Goal: Information Seeking & Learning: Check status

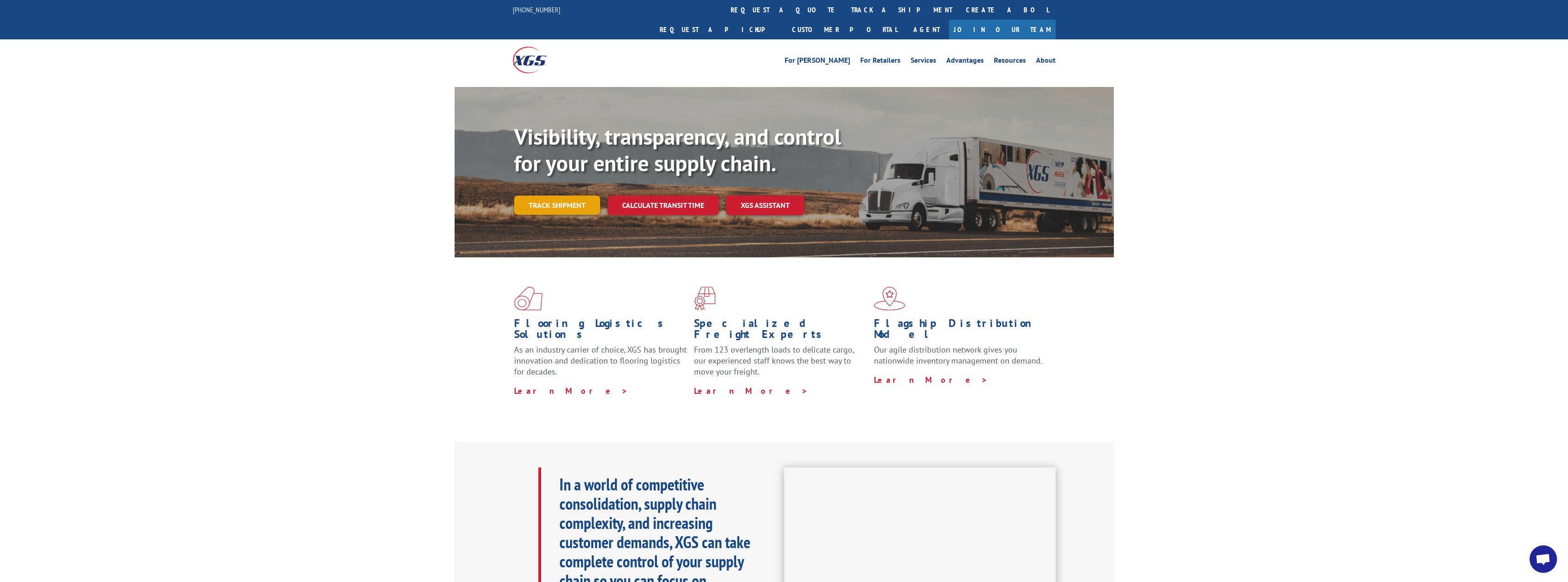
click at [565, 195] on link "Track shipment" at bounding box center [557, 205] width 86 height 19
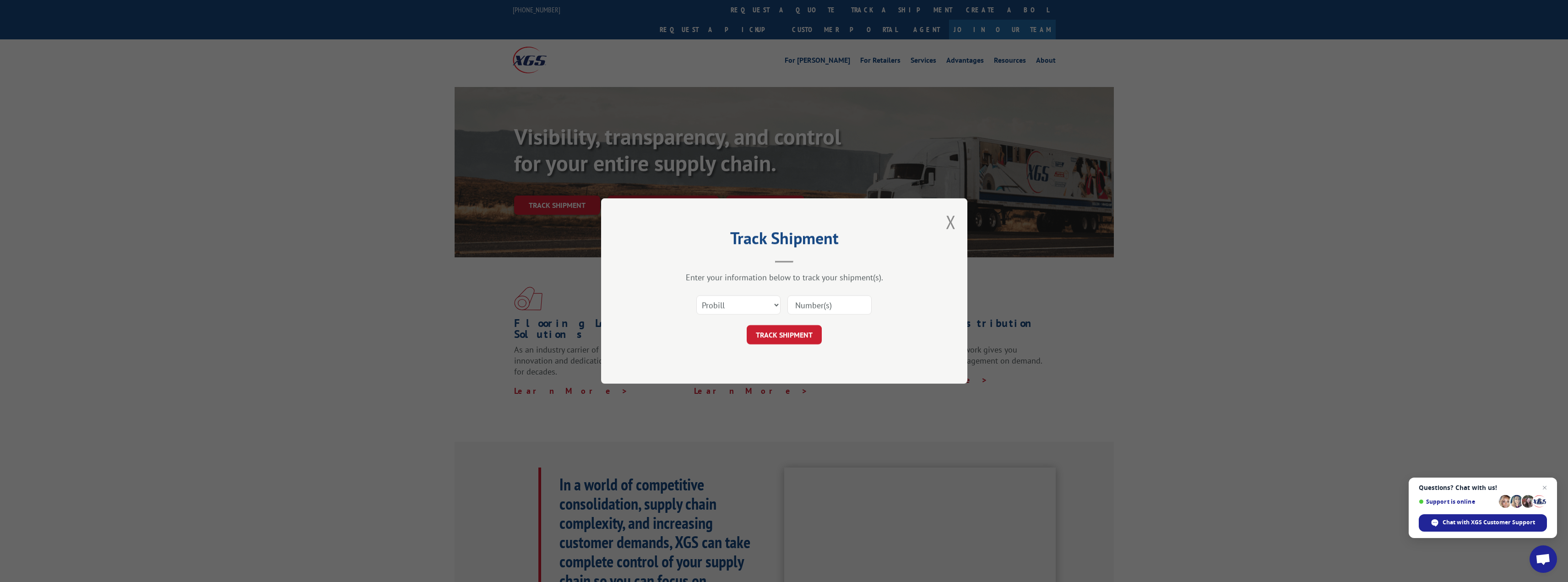
click at [821, 306] on input at bounding box center [830, 305] width 84 height 19
type input "17636521"
click at [791, 337] on button "TRACK SHIPMENT" at bounding box center [784, 335] width 75 height 19
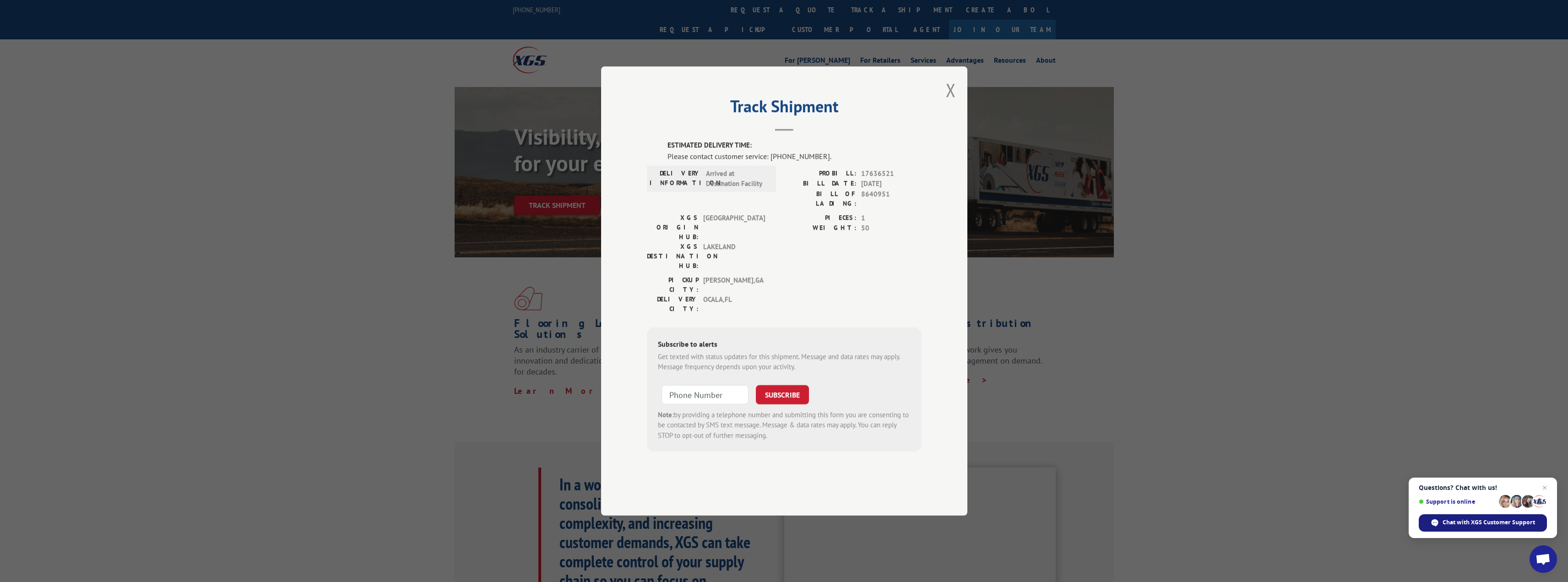
click at [1493, 522] on span "Chat with XGS Customer Support" at bounding box center [1489, 522] width 93 height 9
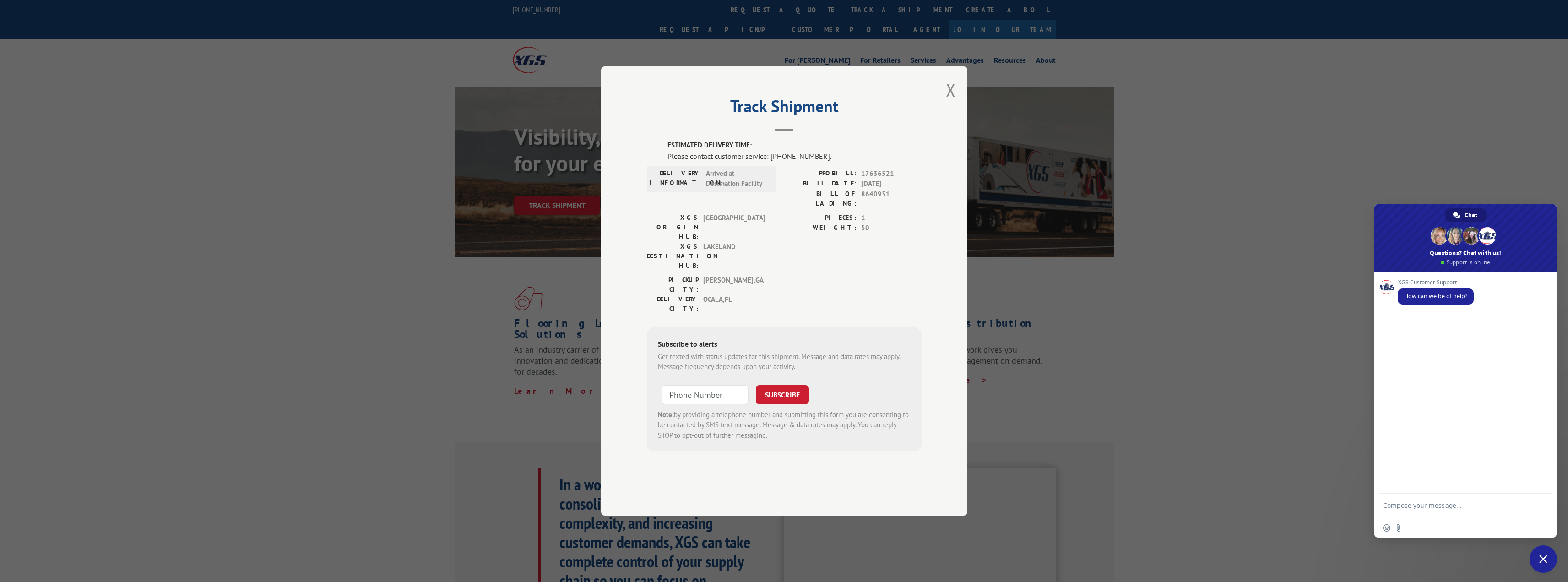
click at [950, 102] on button "Close modal" at bounding box center [951, 90] width 10 height 24
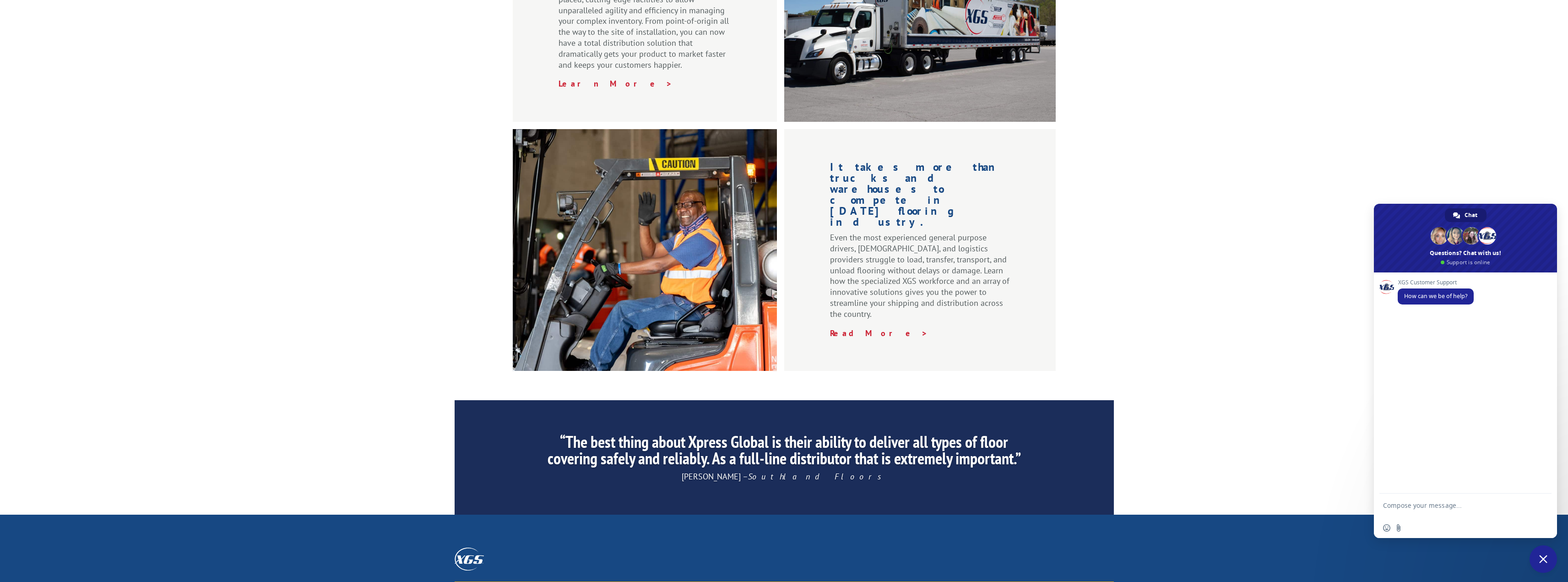
scroll to position [1230, 0]
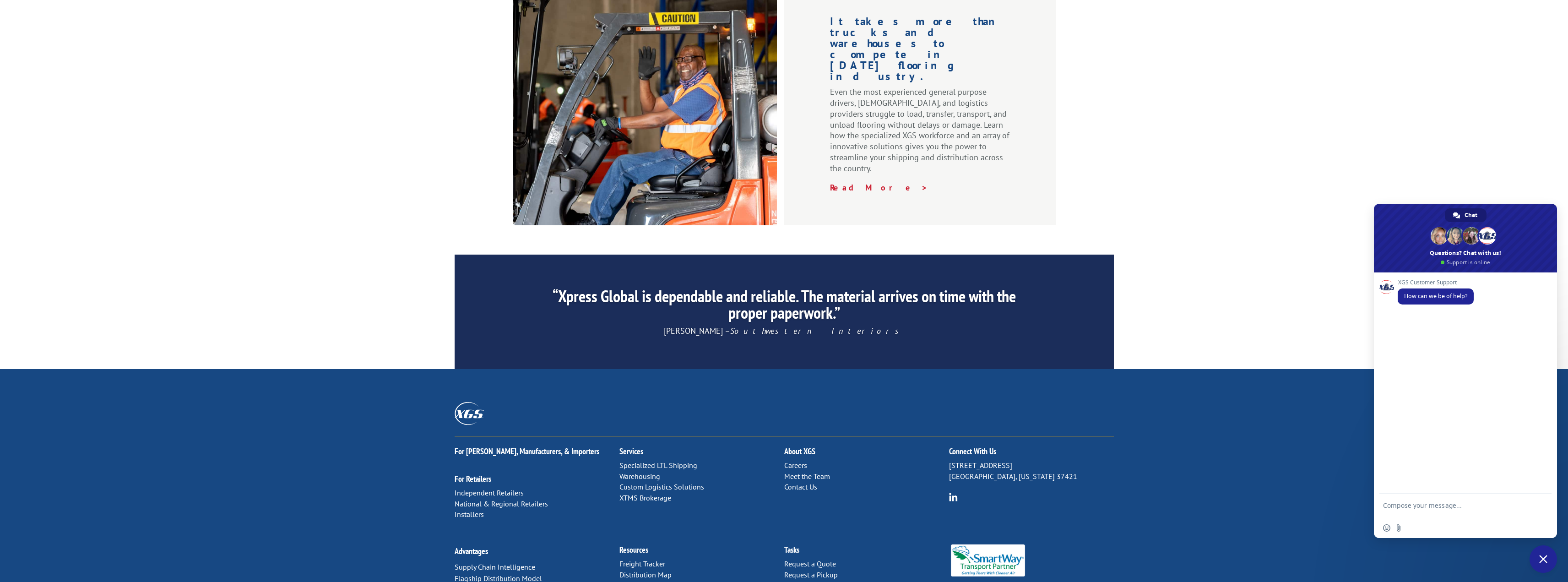
click at [1418, 522] on div "Insert an emoji Send a file" at bounding box center [1465, 528] width 183 height 20
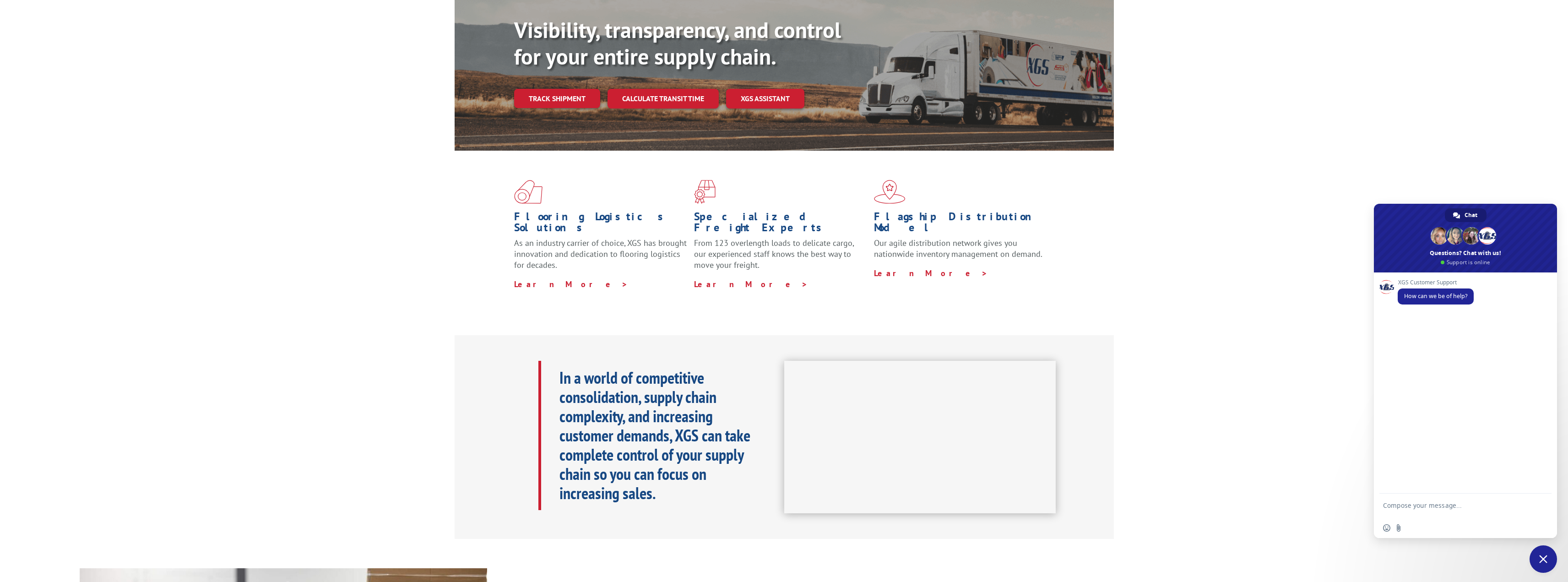
scroll to position [0, 0]
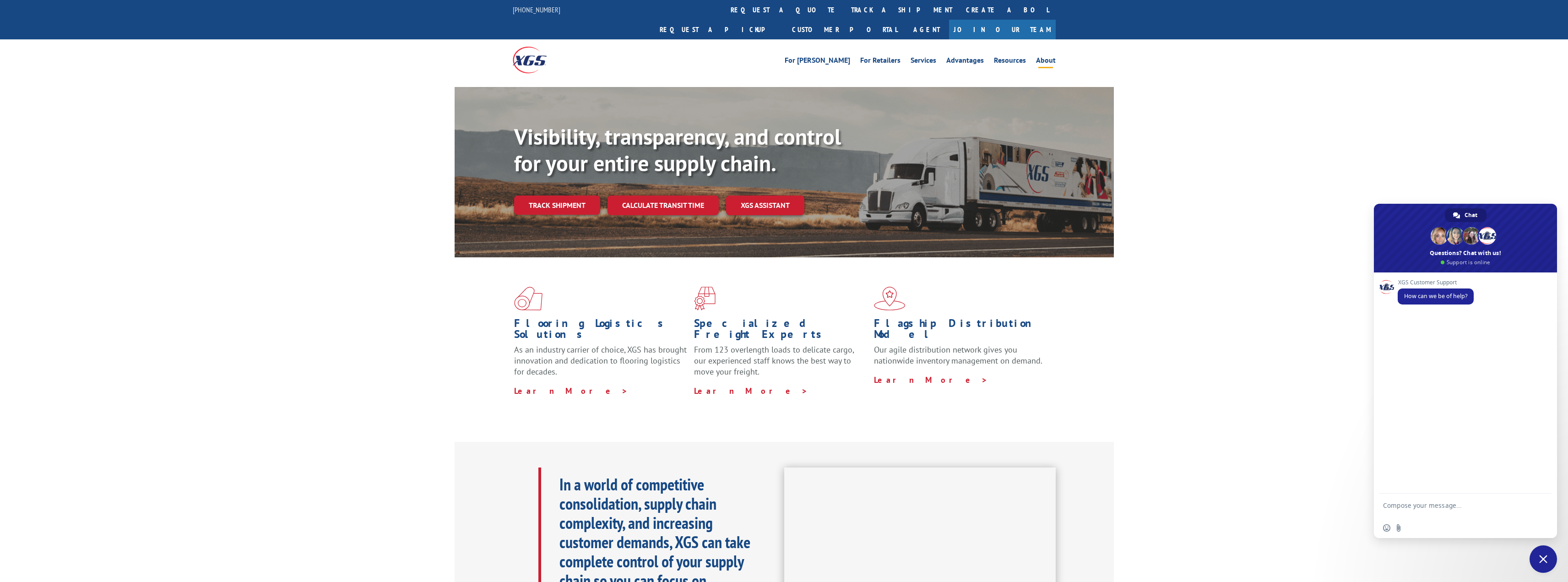
click at [1051, 57] on link "About" at bounding box center [1046, 61] width 19 height 10
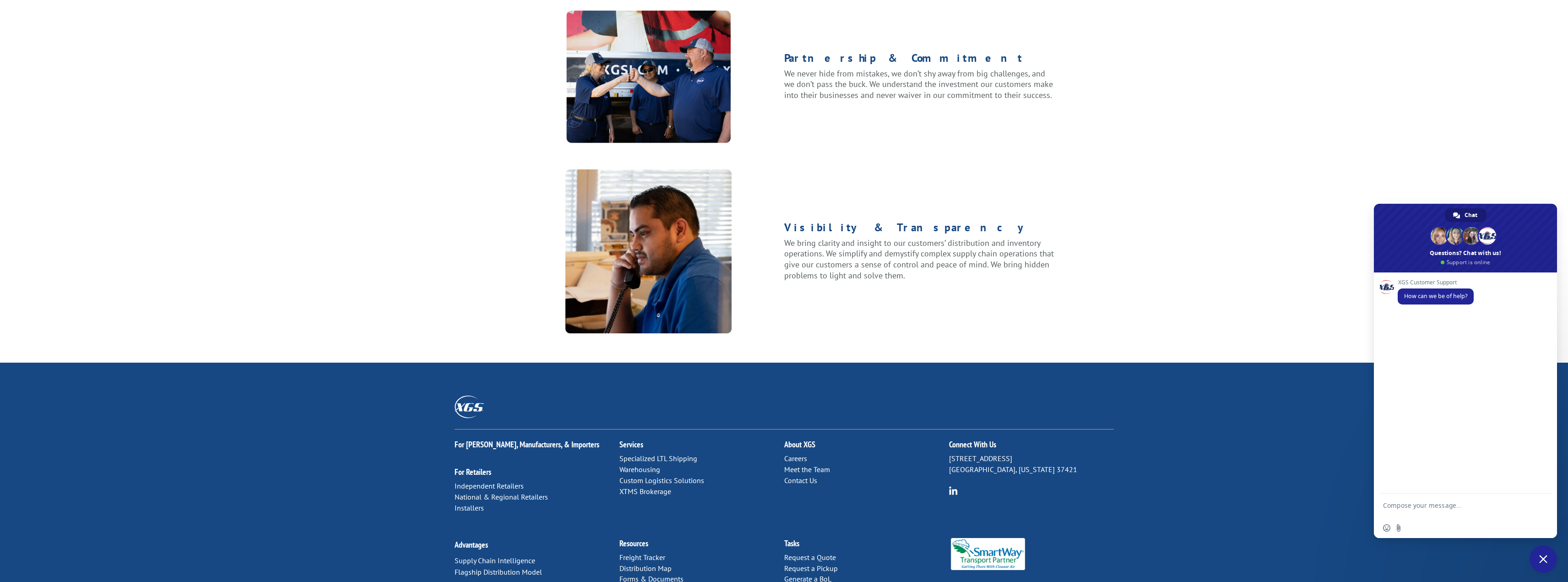
scroll to position [1014, 0]
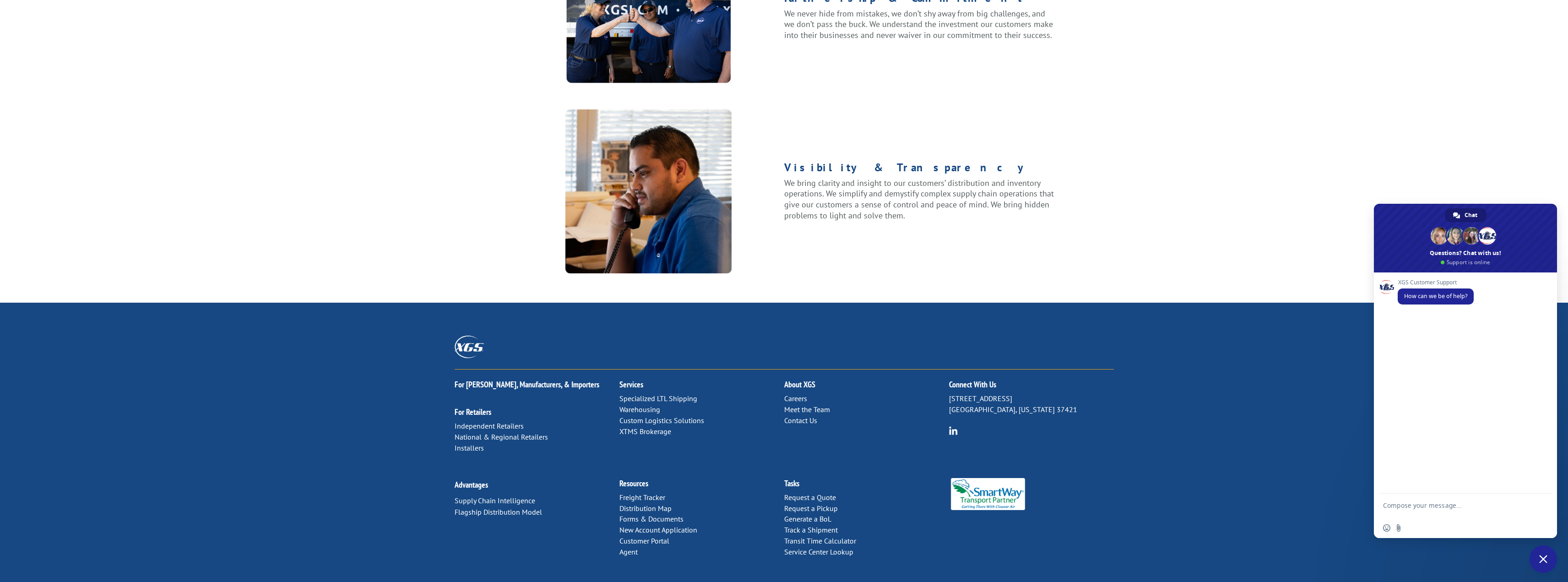
click at [1406, 505] on textarea "Compose your message..." at bounding box center [1455, 510] width 145 height 16
type textarea "where is my shipment?"
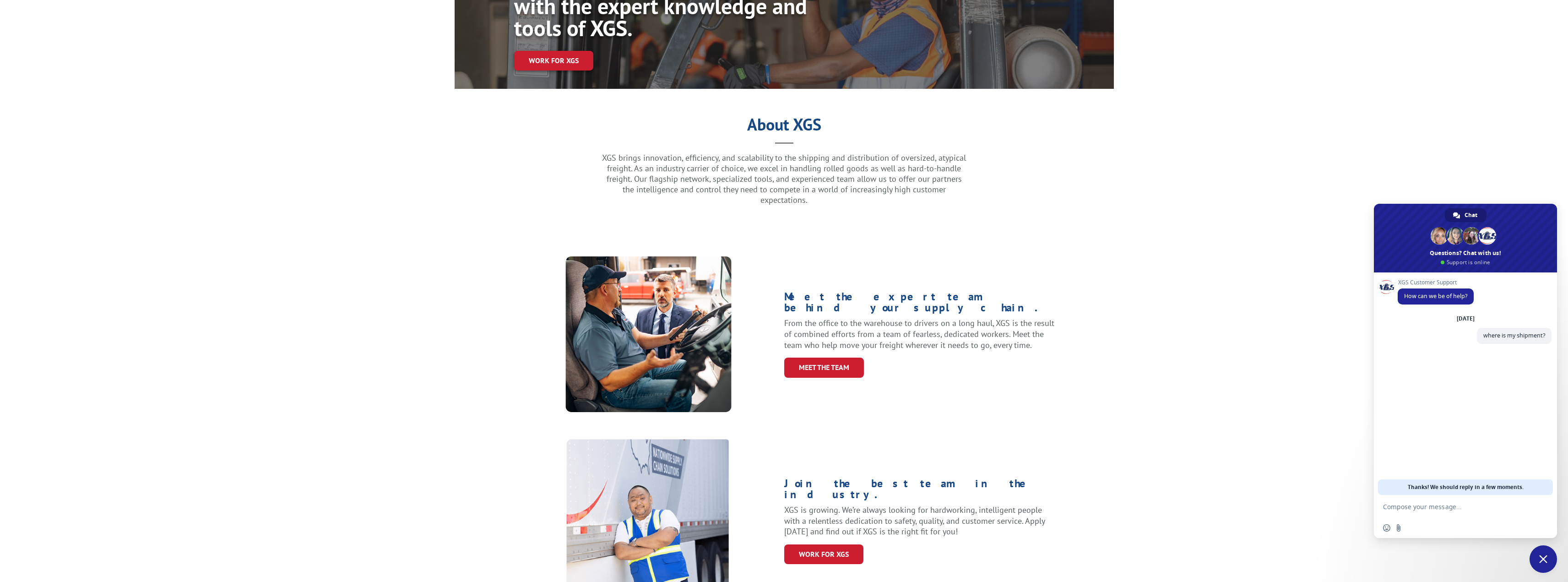
scroll to position [0, 0]
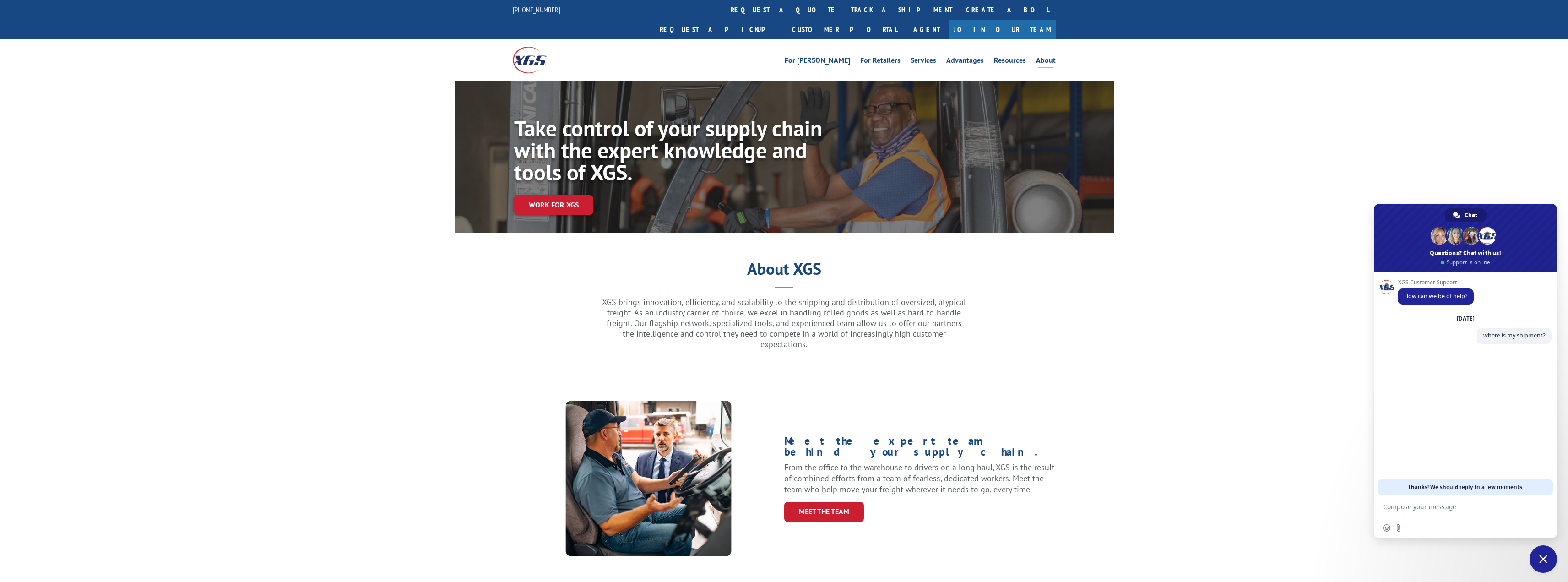
click at [844, 12] on link "track a shipment" at bounding box center [901, 10] width 115 height 19
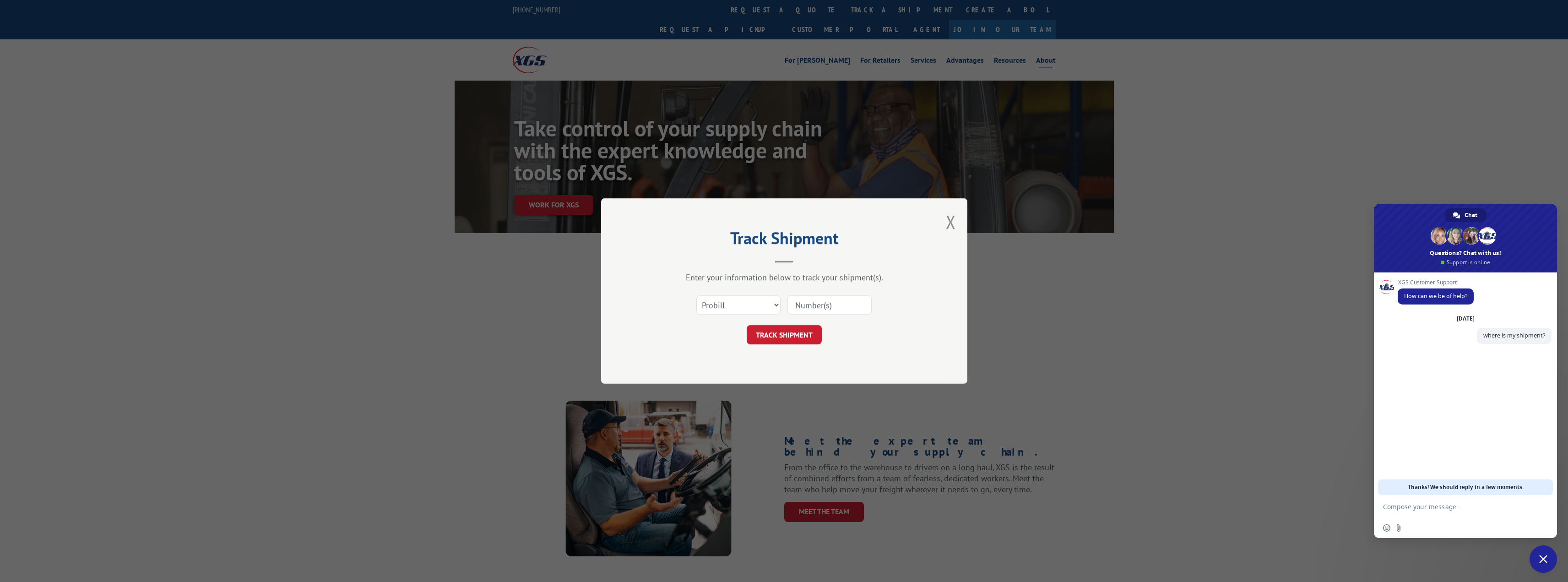
click at [828, 306] on input at bounding box center [830, 305] width 84 height 19
type input "17636521"
drag, startPoint x: 840, startPoint y: 304, endPoint x: 791, endPoint y: 303, distance: 49.0
click at [791, 303] on input "17636521" at bounding box center [830, 305] width 84 height 19
click at [1433, 507] on textarea "Compose your message..." at bounding box center [1455, 507] width 145 height 9
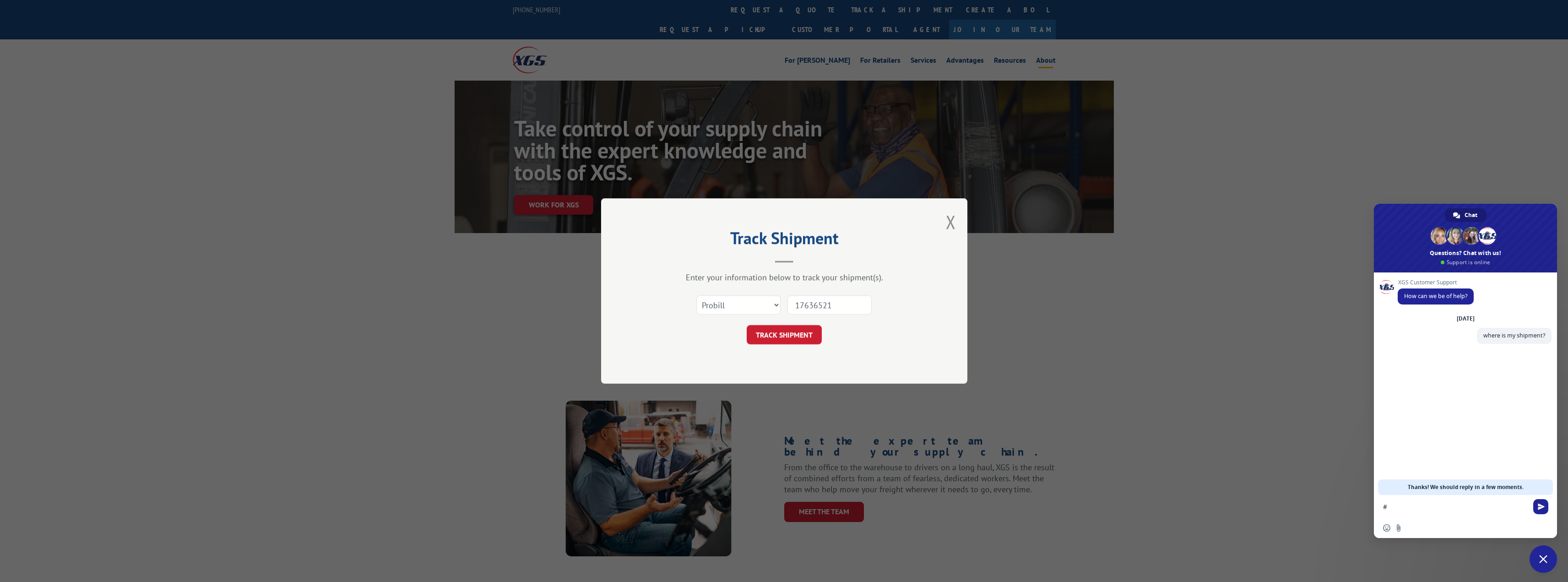
paste textarea "17636521"
type textarea "#17636521"
click at [781, 335] on button "TRACK SHIPMENT" at bounding box center [784, 335] width 75 height 19
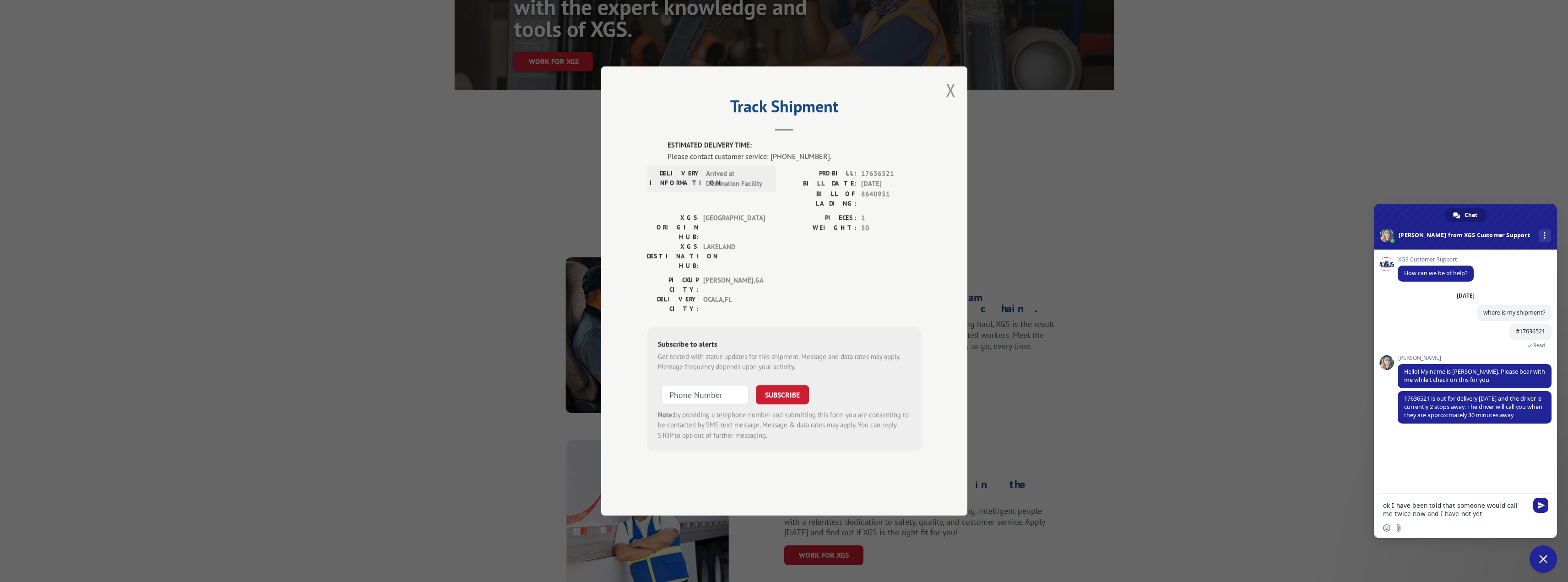
scroll to position [147, 0]
type textarea "ok I have been told that someone would call me twice now and I have not yet rec…"
drag, startPoint x: 1541, startPoint y: 497, endPoint x: 1541, endPoint y: 512, distance: 15.0
click at [1541, 497] on span "Send" at bounding box center [1541, 497] width 7 height 7
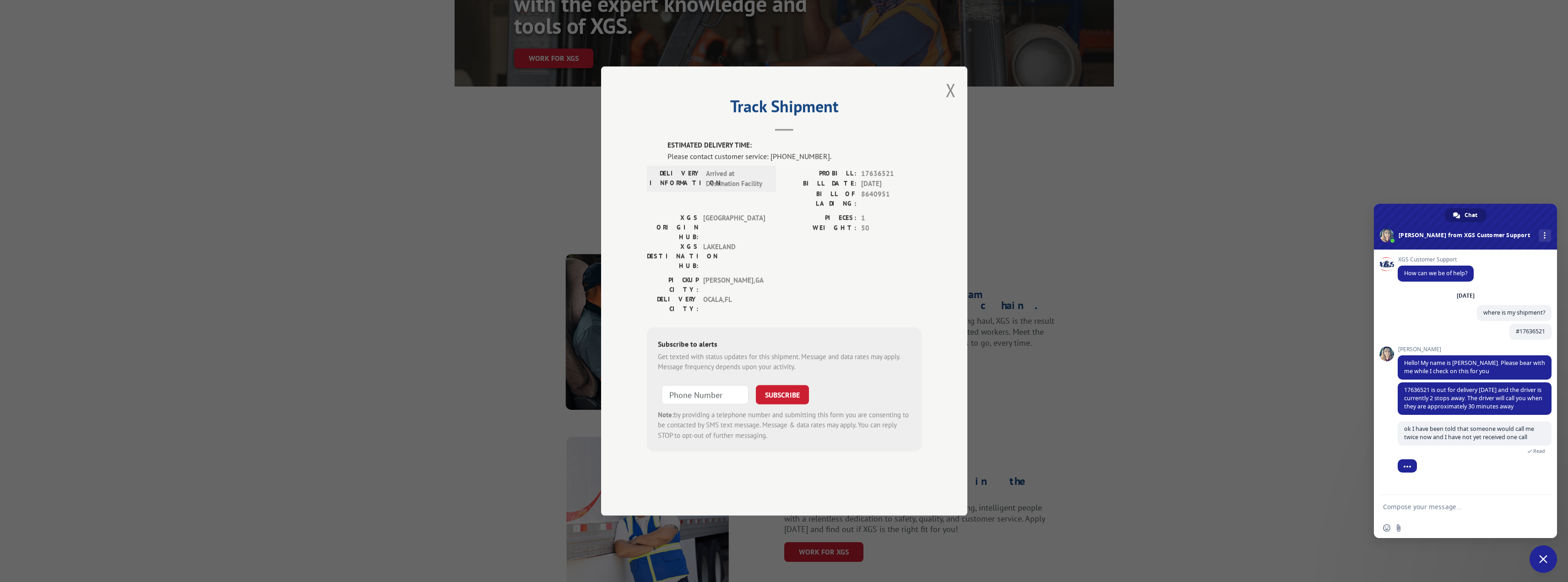
click at [1426, 509] on textarea "Compose your message..." at bounding box center [1455, 507] width 145 height 9
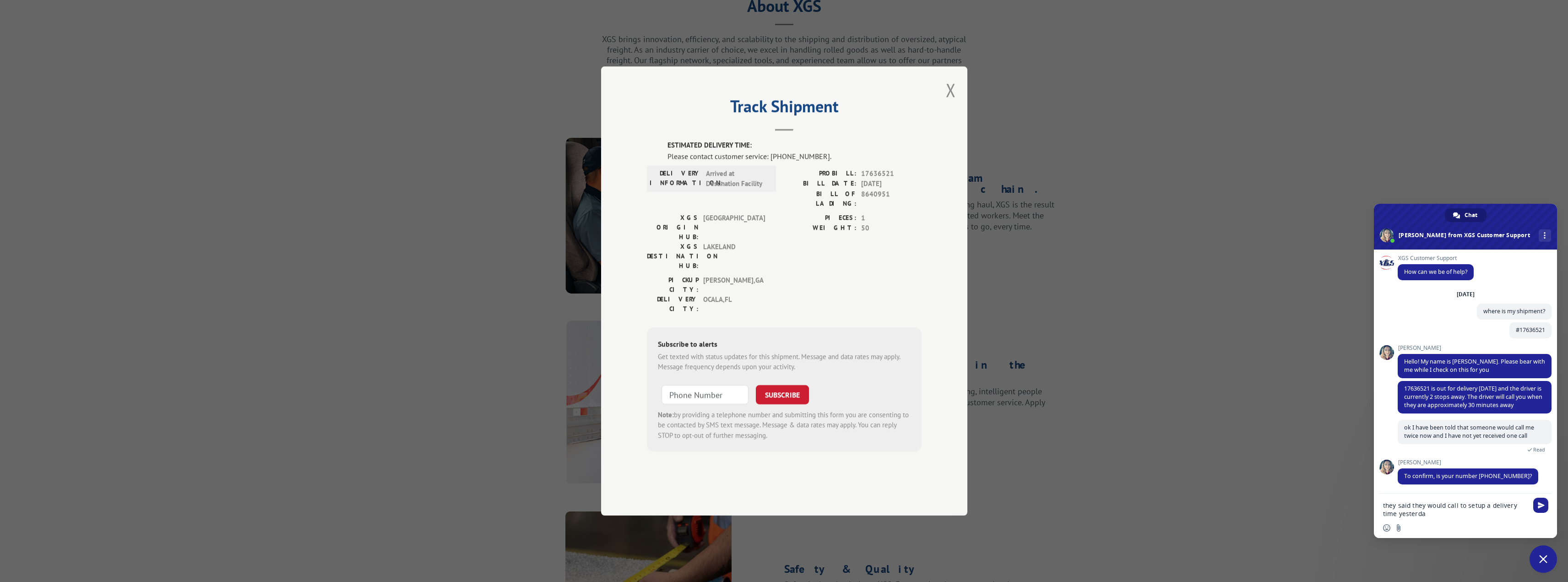
scroll to position [262, 0]
type textarea "they said they would call to setup a delivery time yesterday and never called."
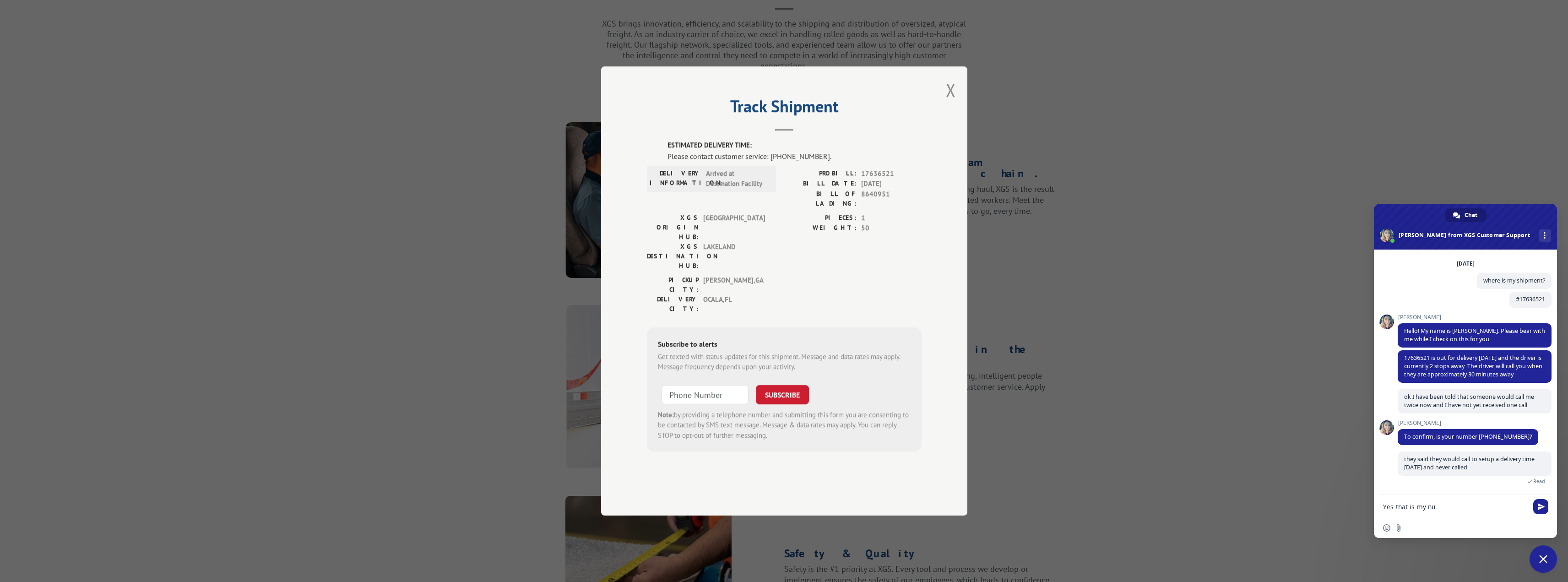
scroll to position [281, 0]
type textarea "Yes that is my number"
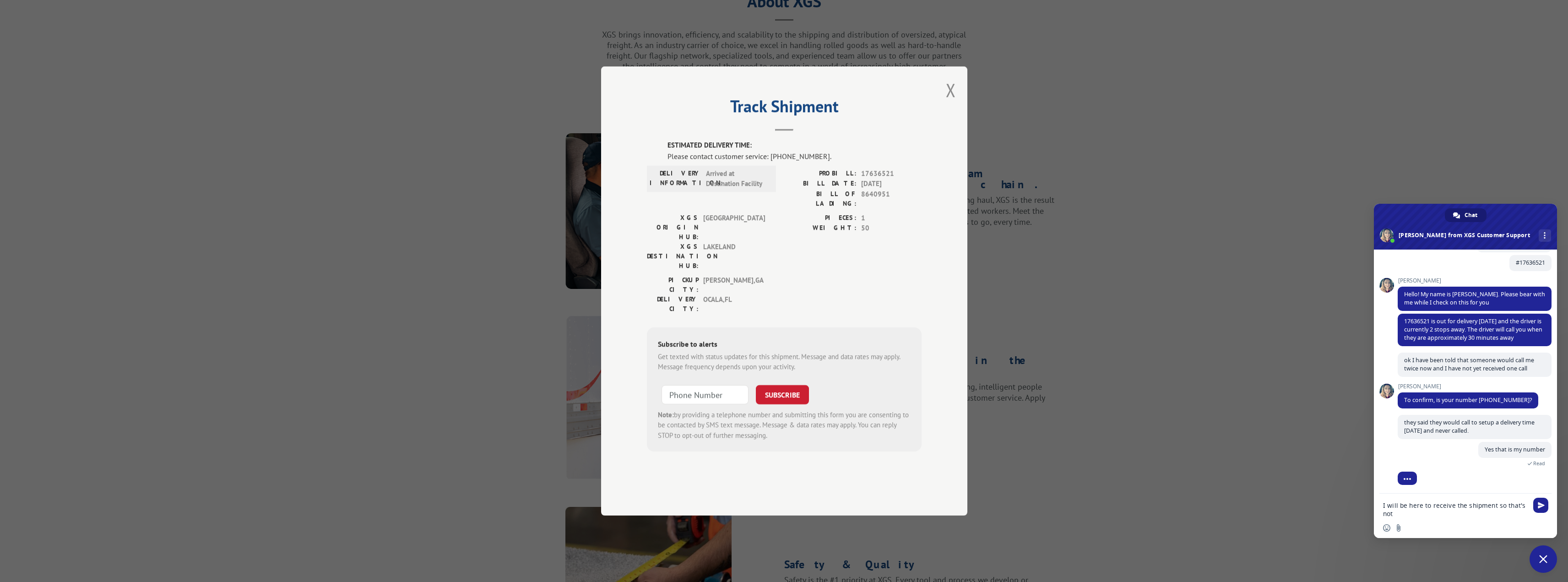
scroll to position [265, 0]
type textarea "I will be here to receive the shipment so that's not a big deal"
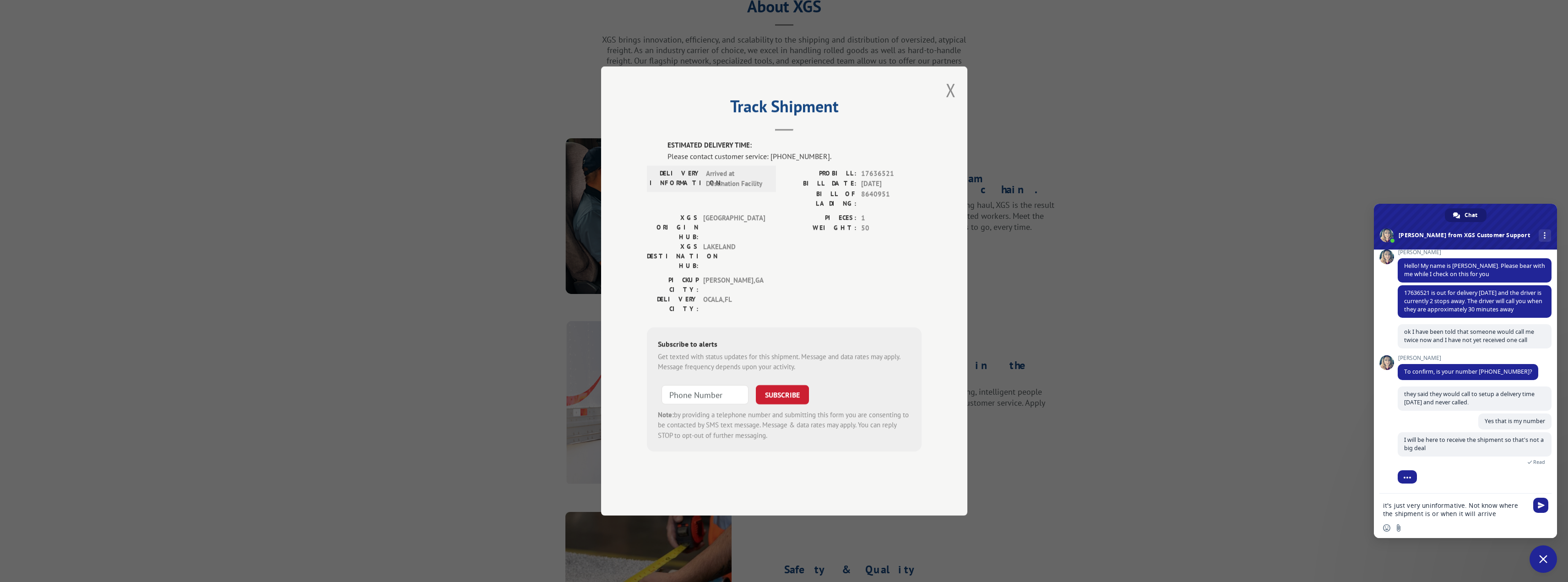
scroll to position [259, 0]
type textarea "it's just very uninformative. Not know where the shipment is or when it will ar…"
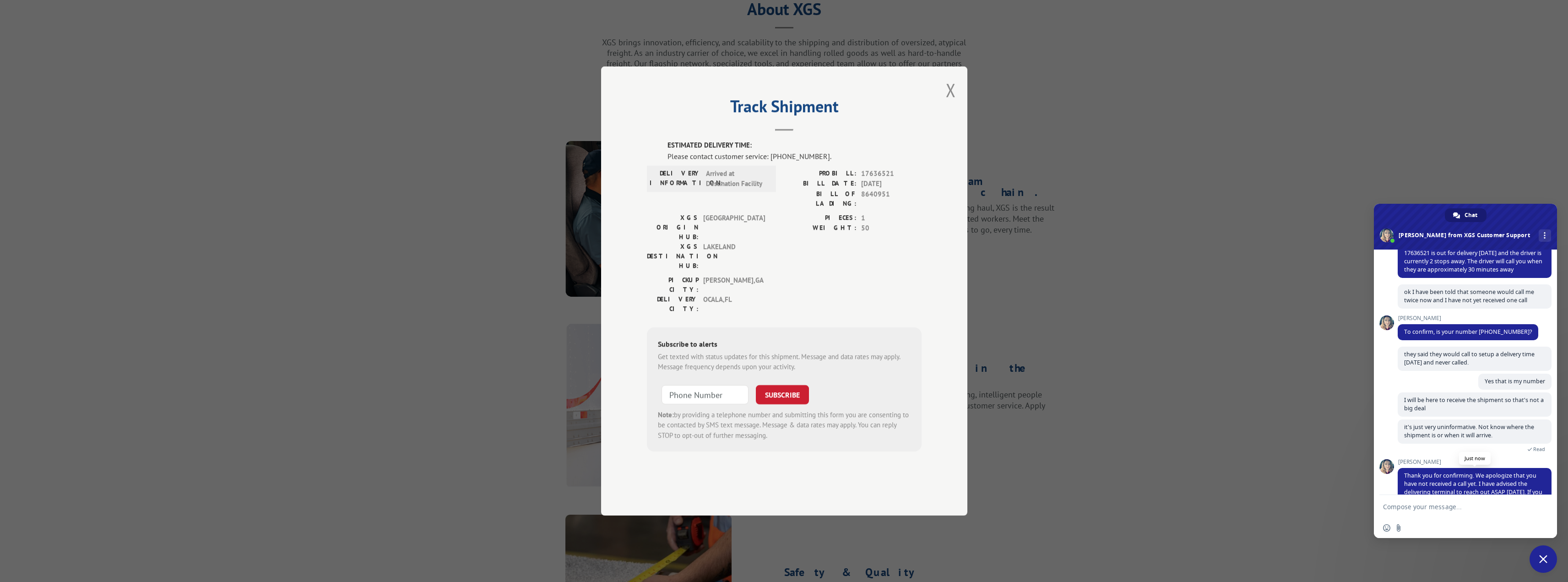
scroll to position [178, 0]
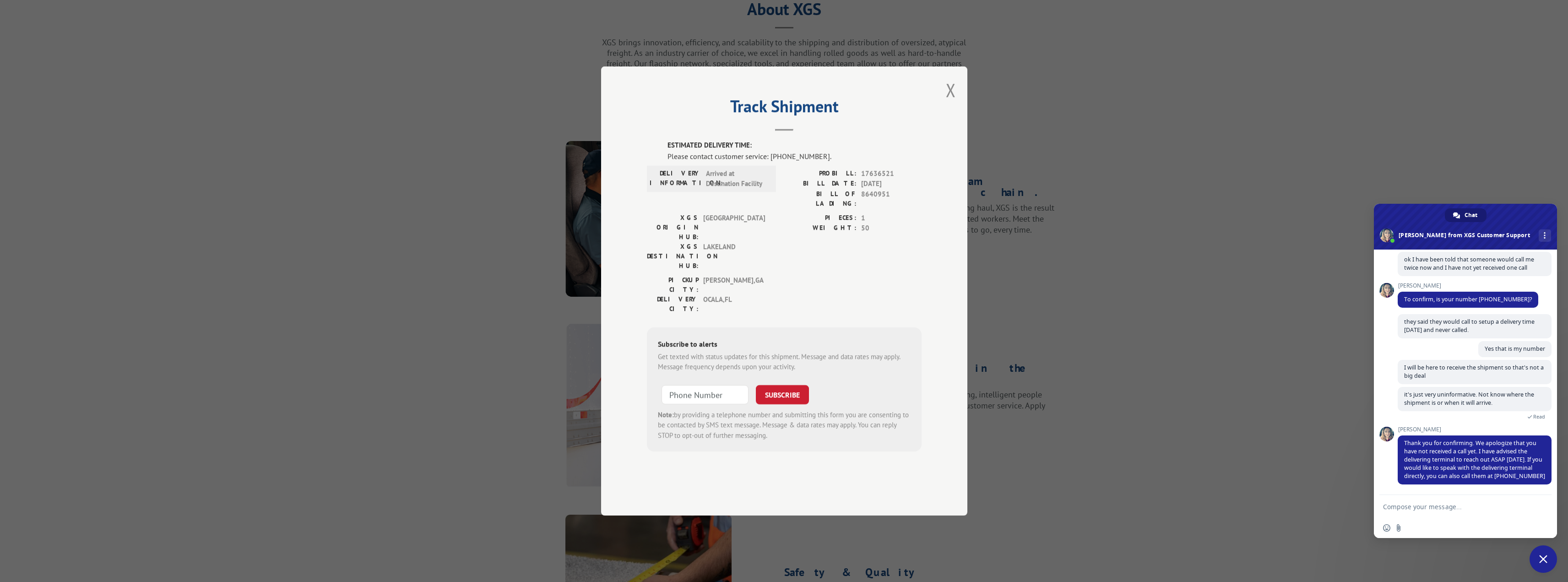
click at [1428, 507] on textarea "Compose your message..." at bounding box center [1455, 507] width 145 height 9
type textarea "ok so it should be here today correct?"
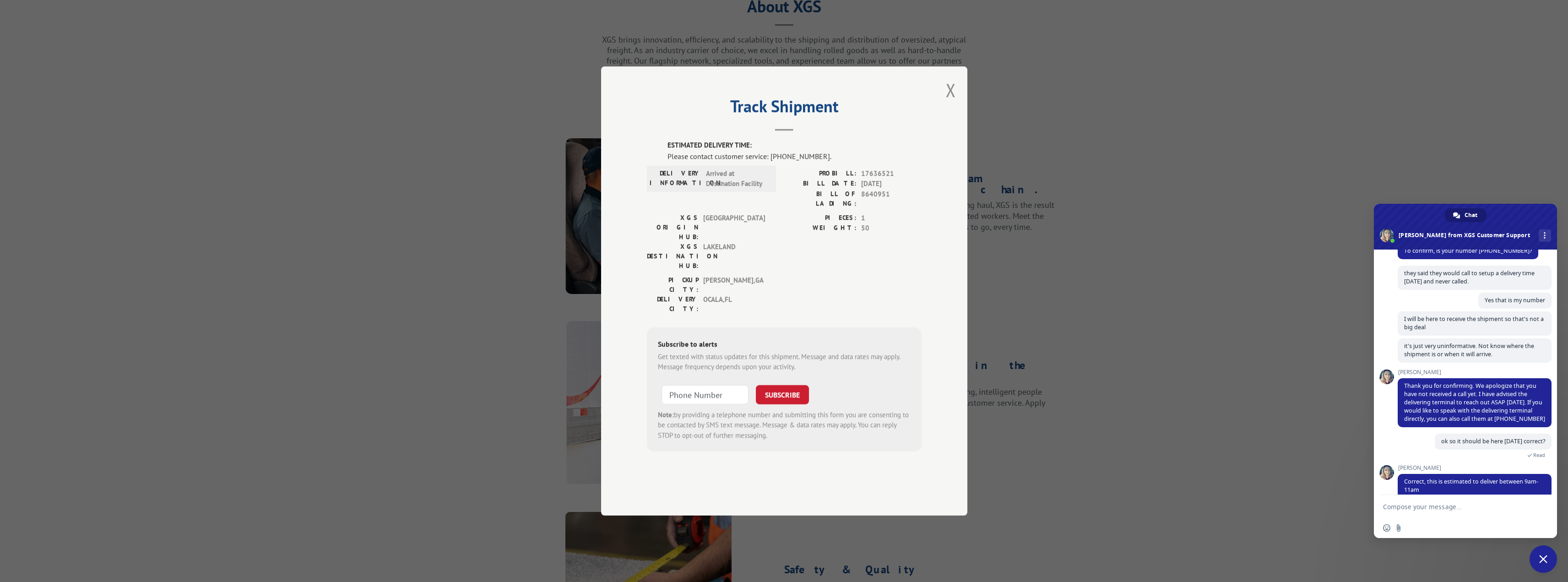
scroll to position [240, 0]
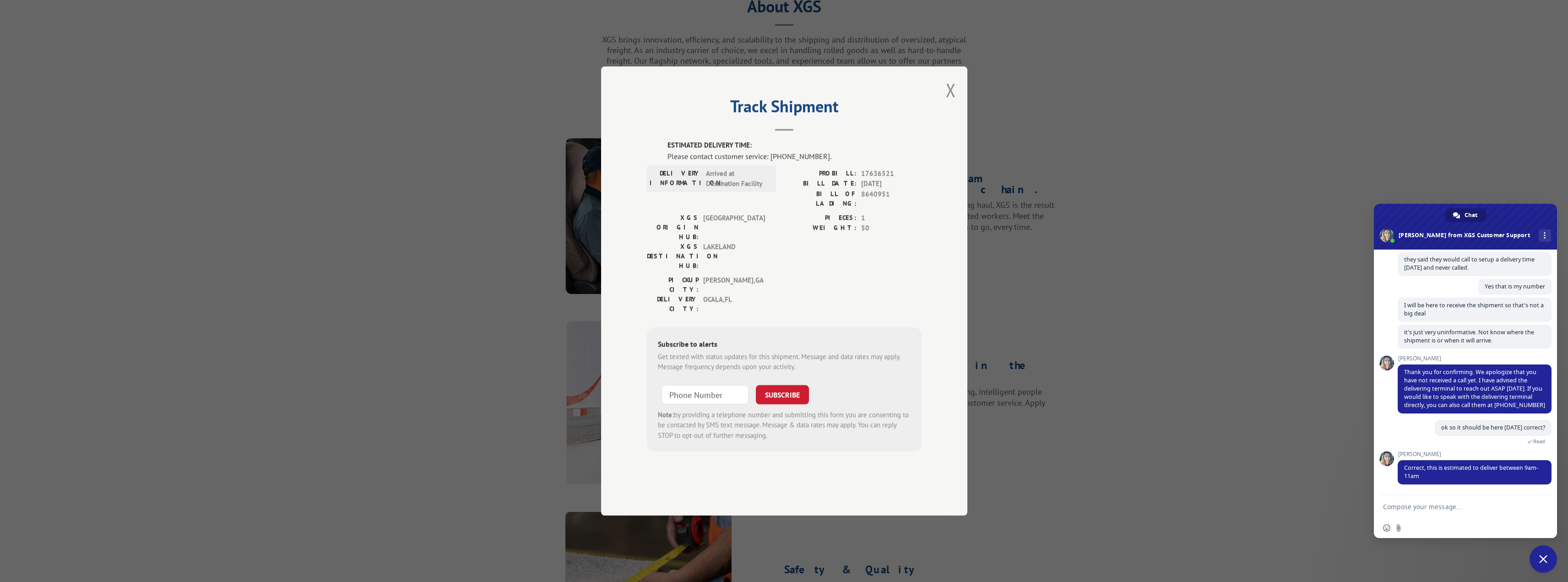
click at [1419, 510] on textarea "Compose your message..." at bounding box center [1455, 507] width 145 height 9
type textarea "Great thank you"
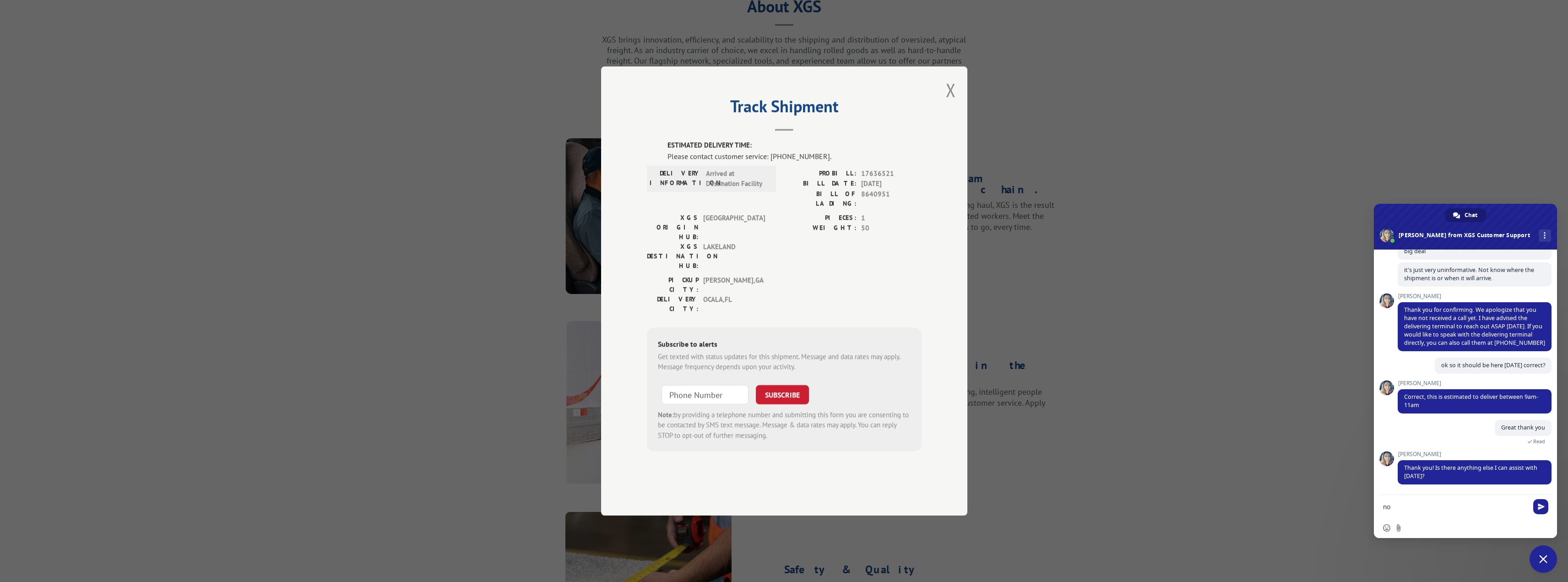
scroll to position [302, 0]
type textarea "no that's it"
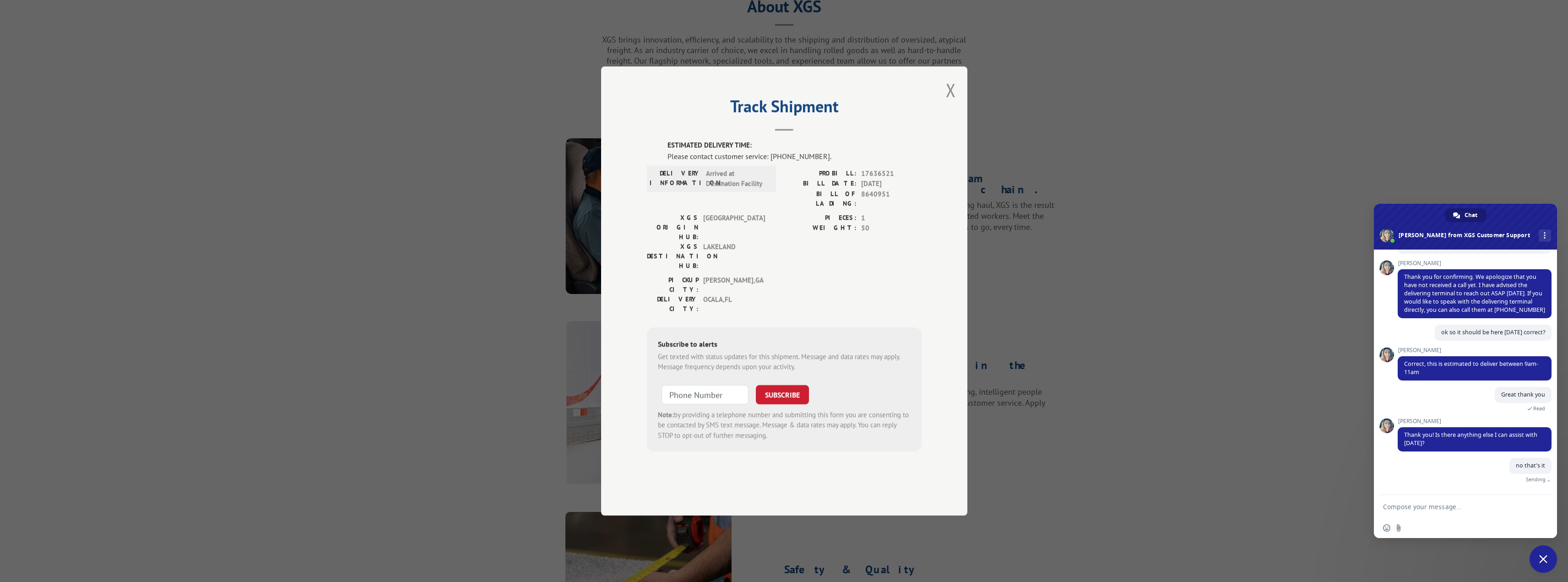
scroll to position [324, 0]
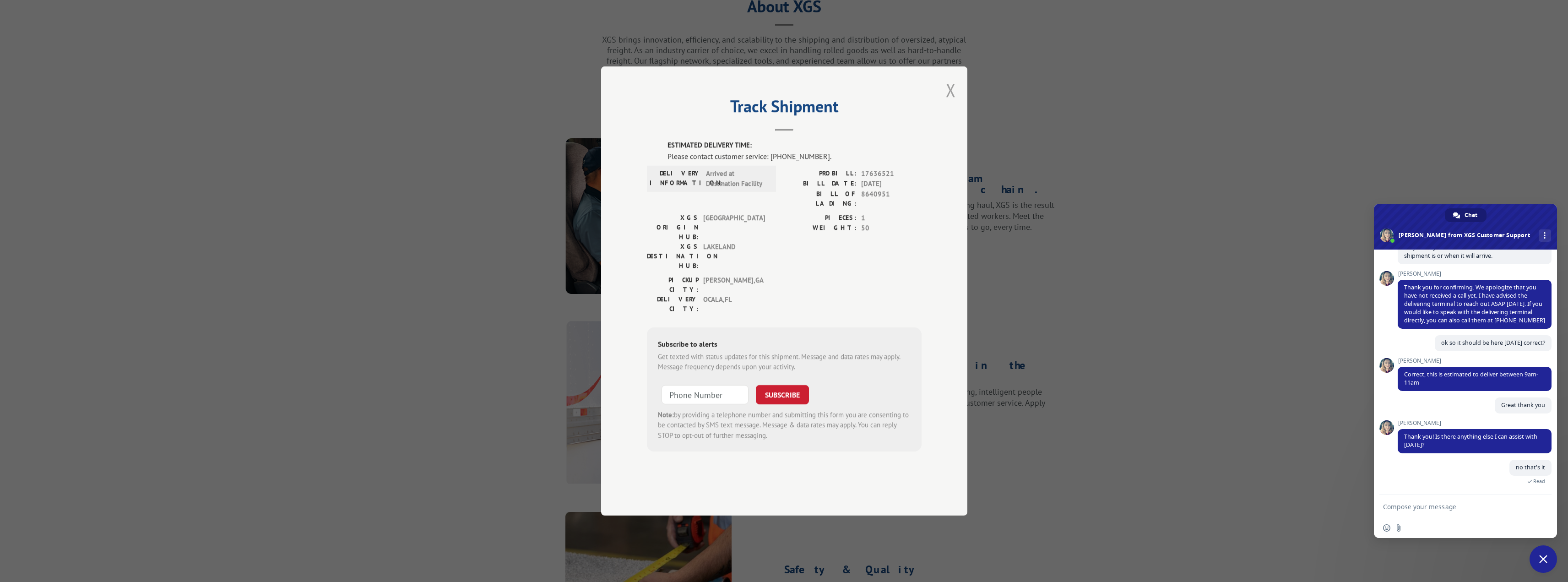
click at [952, 102] on button "Close modal" at bounding box center [951, 90] width 10 height 24
